Goal: Information Seeking & Learning: Learn about a topic

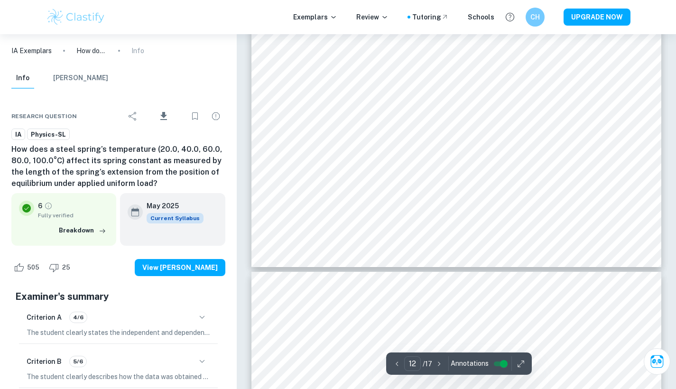
scroll to position [6907, 0]
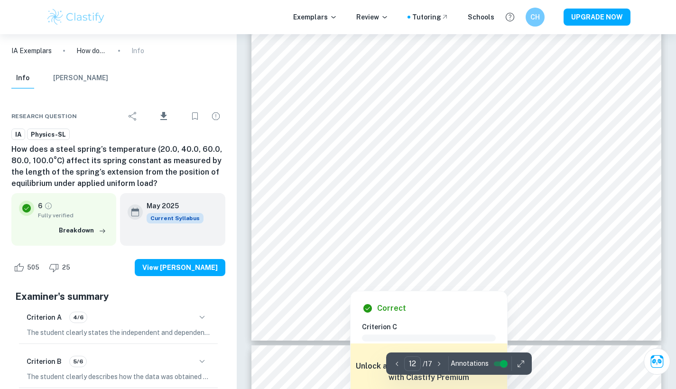
click at [361, 252] on div at bounding box center [456, 247] width 311 height 14
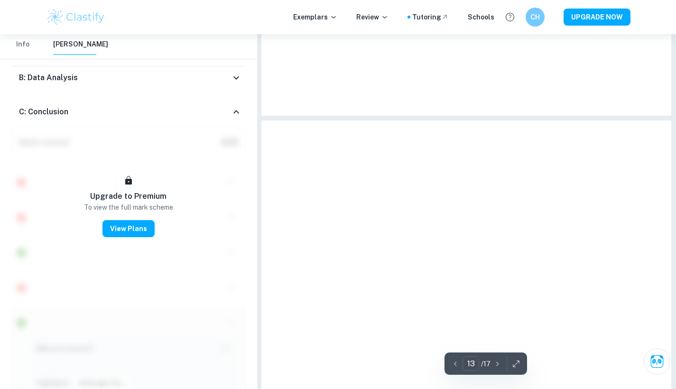
scroll to position [6932, 0]
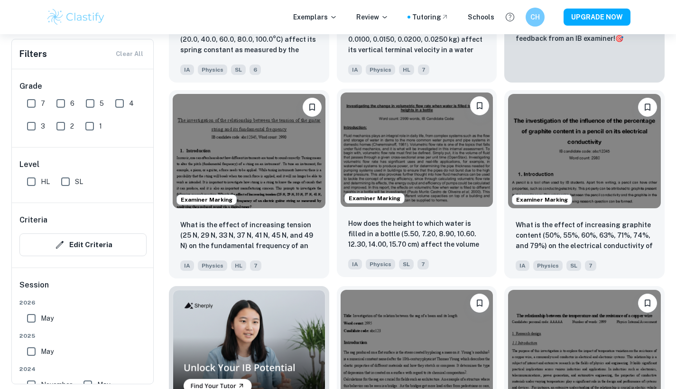
scroll to position [427, 0]
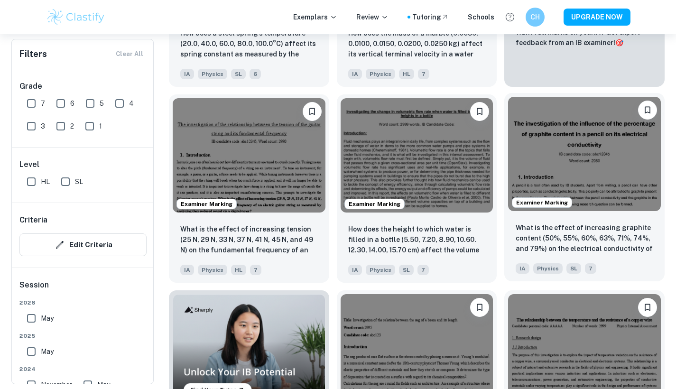
click at [587, 147] on img at bounding box center [584, 154] width 153 height 114
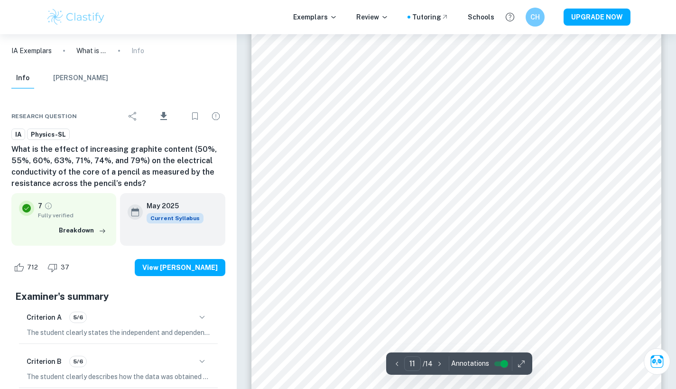
scroll to position [6337, 0]
type input "12"
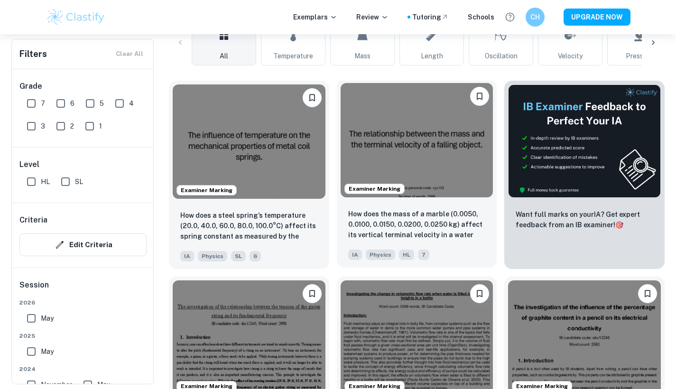
scroll to position [222, 0]
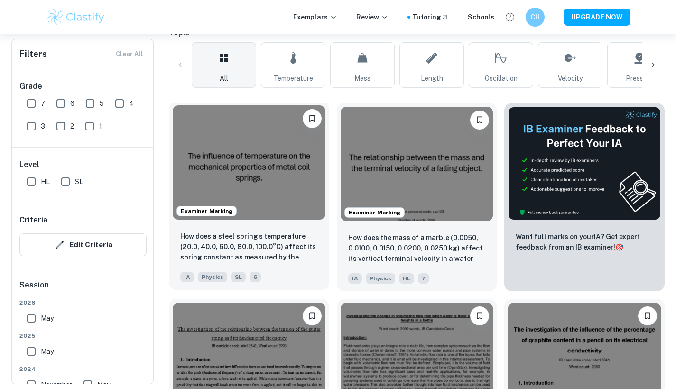
click at [272, 158] on img at bounding box center [249, 162] width 153 height 114
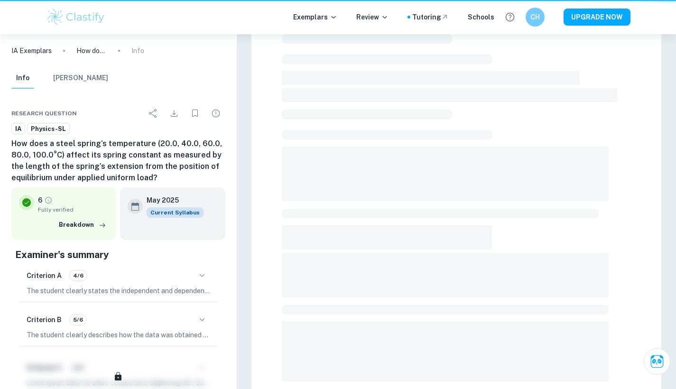
click at [272, 158] on div at bounding box center [456, 106] width 410 height 580
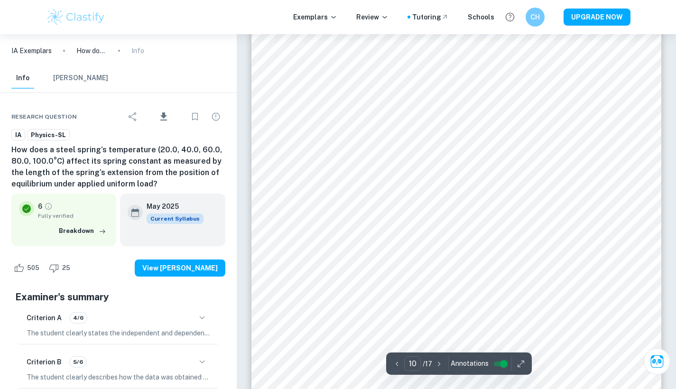
scroll to position [5500, 0]
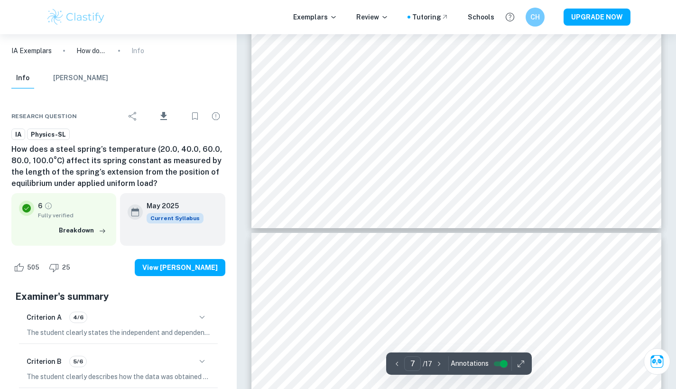
type input "6"
